Goal: Transaction & Acquisition: Purchase product/service

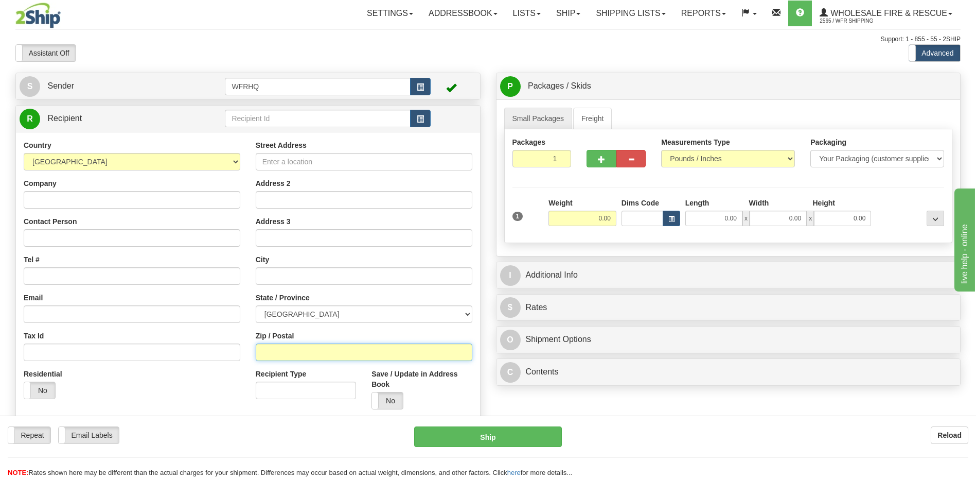
click at [272, 352] on input "Zip / Postal" at bounding box center [364, 351] width 217 height 17
paste input "Y1A 6E6"
type input "Y1A 6E6"
type input "WHITEHORSE"
select select "YT"
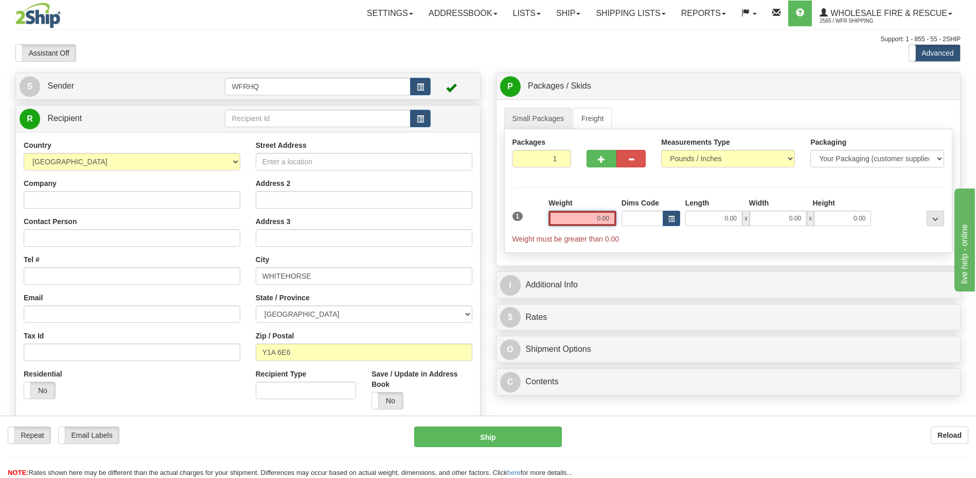
click at [597, 219] on input "0.00" at bounding box center [583, 217] width 68 height 15
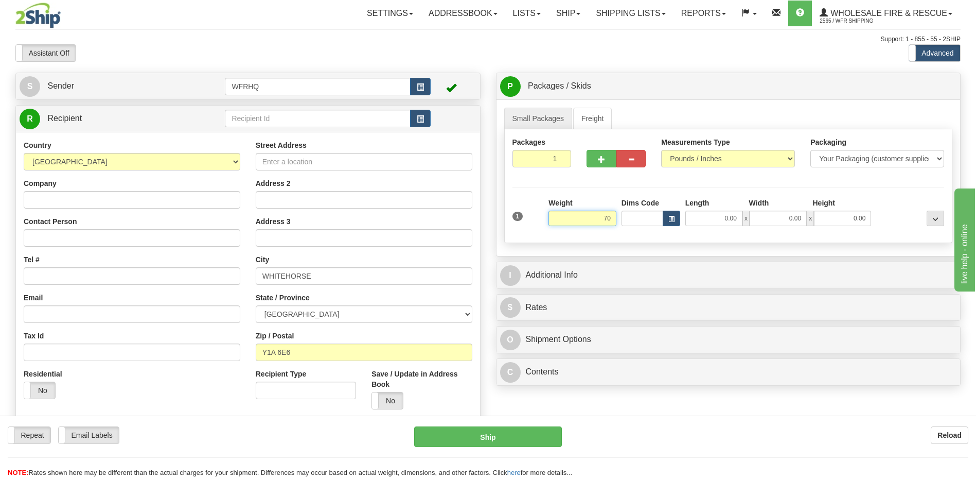
type input "7"
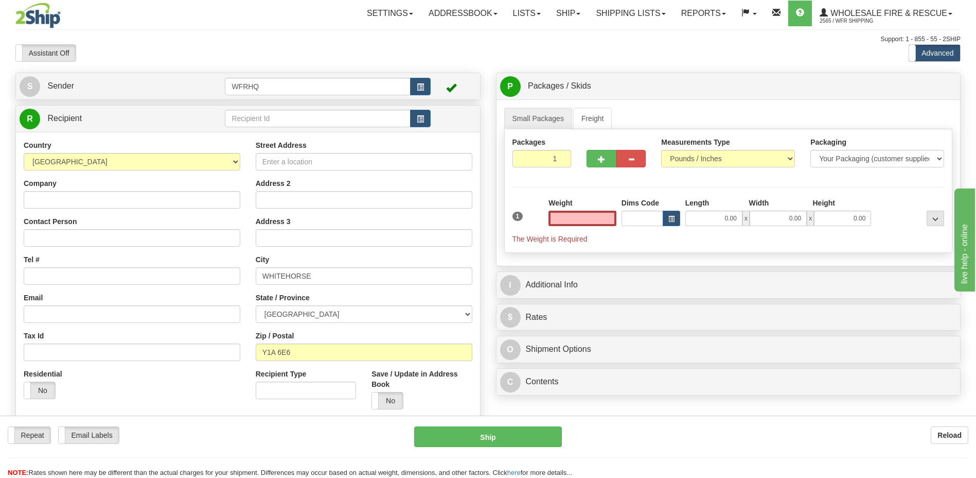
type input "0.00"
click at [597, 218] on input "0.00" at bounding box center [583, 217] width 68 height 15
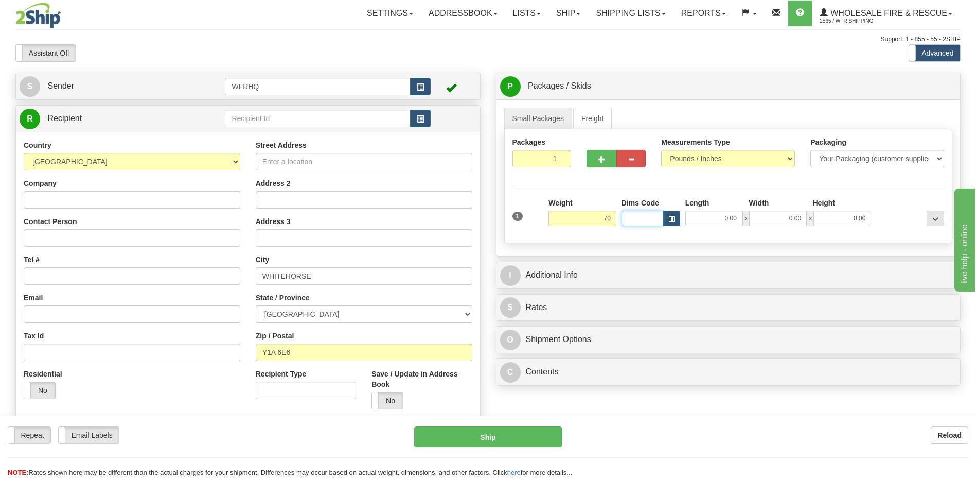
type input "70.00"
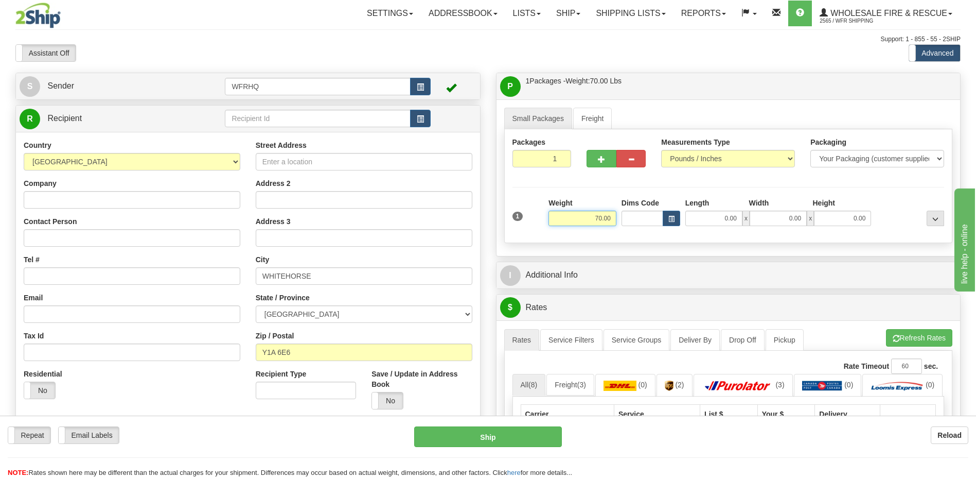
drag, startPoint x: 594, startPoint y: 216, endPoint x: 610, endPoint y: 212, distance: 17.0
click at [610, 212] on input "70.00" at bounding box center [583, 217] width 68 height 15
type input "85.00"
type input "48.00"
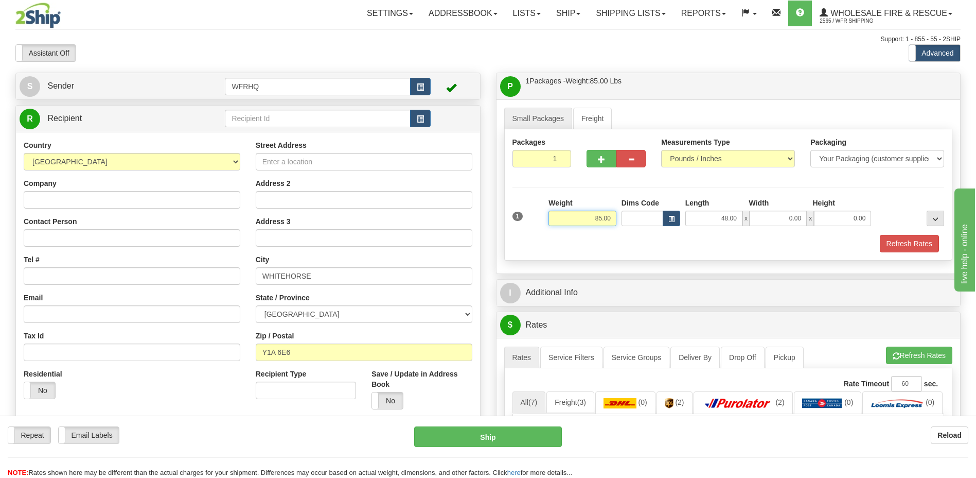
drag, startPoint x: 592, startPoint y: 218, endPoint x: 616, endPoint y: 215, distance: 23.3
click at [616, 215] on input "85.00" at bounding box center [583, 217] width 68 height 15
type input "75.00"
type input "16.00"
type input "27.00"
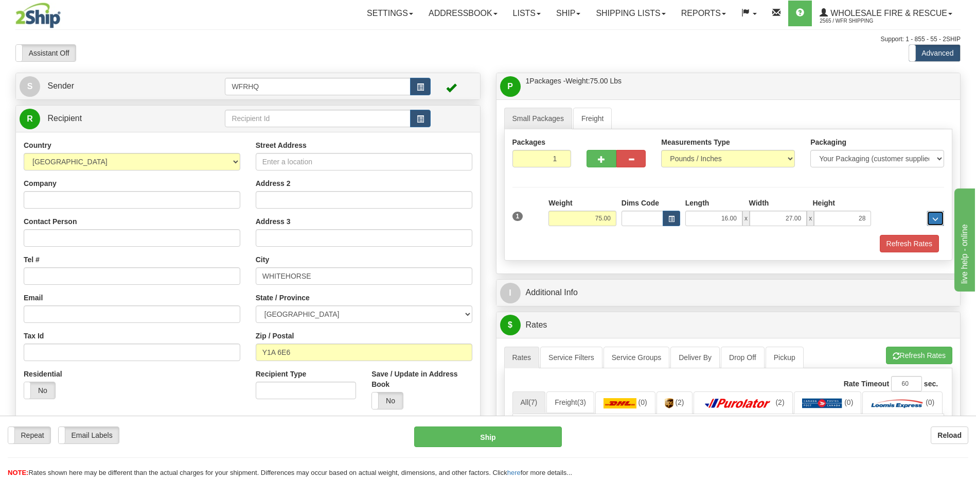
type input "28.00"
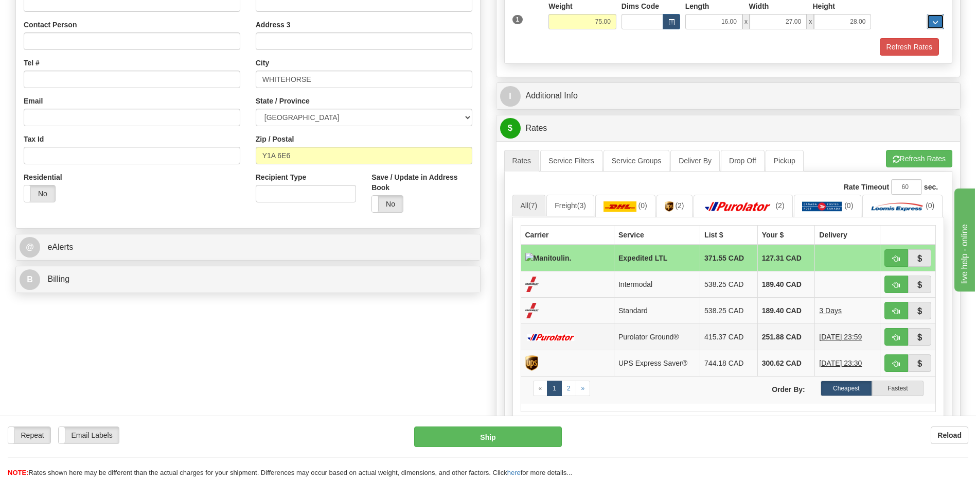
scroll to position [103, 0]
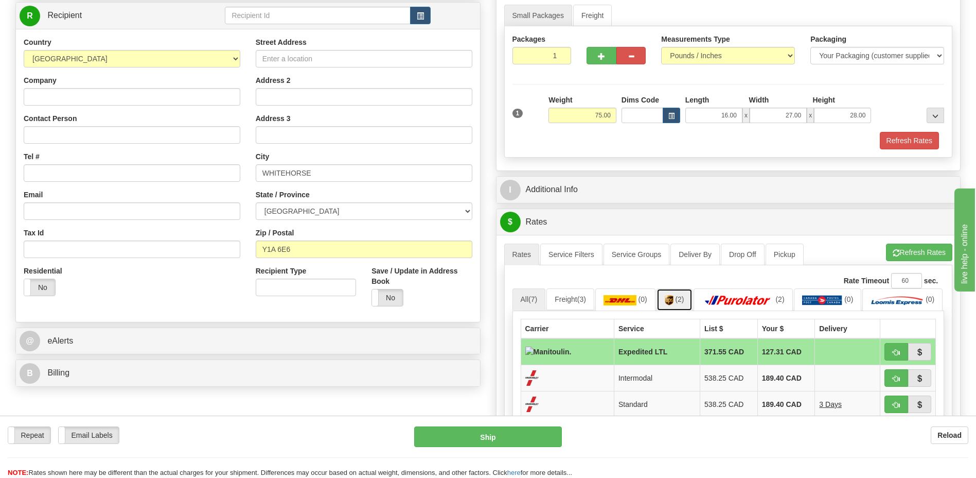
click at [692, 302] on link "(2)" at bounding box center [675, 299] width 36 height 22
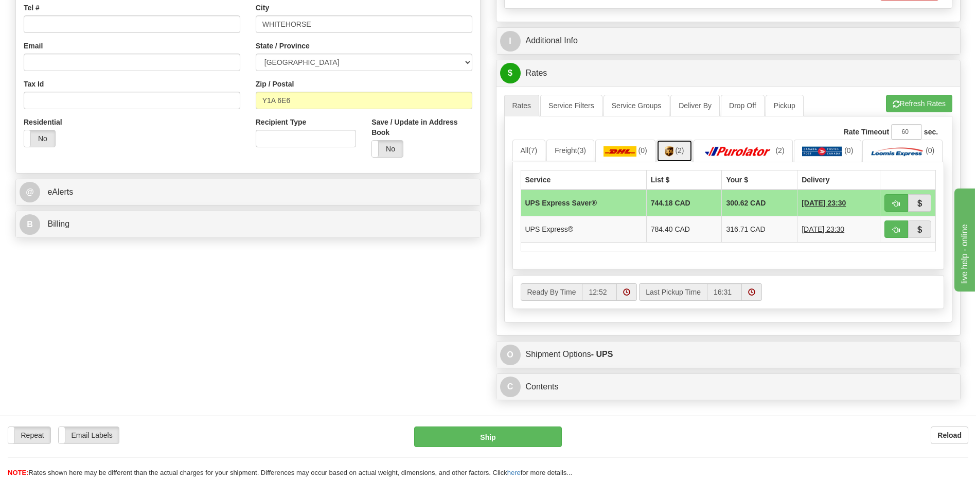
scroll to position [257, 0]
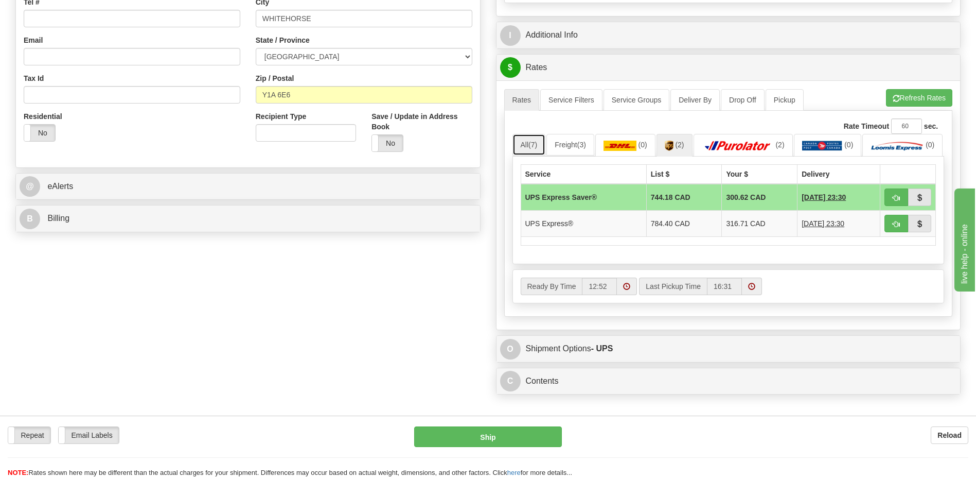
click at [535, 142] on span "(7)" at bounding box center [533, 145] width 9 height 8
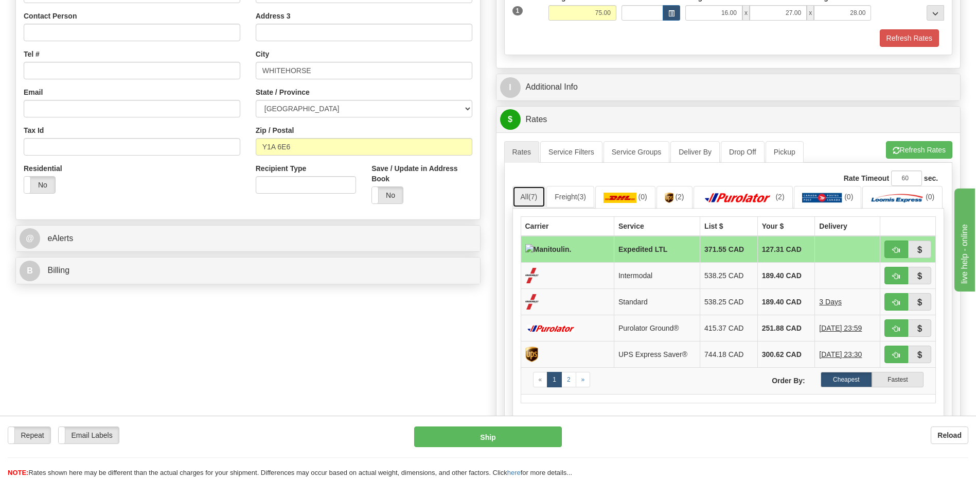
scroll to position [206, 0]
